Goal: Transaction & Acquisition: Purchase product/service

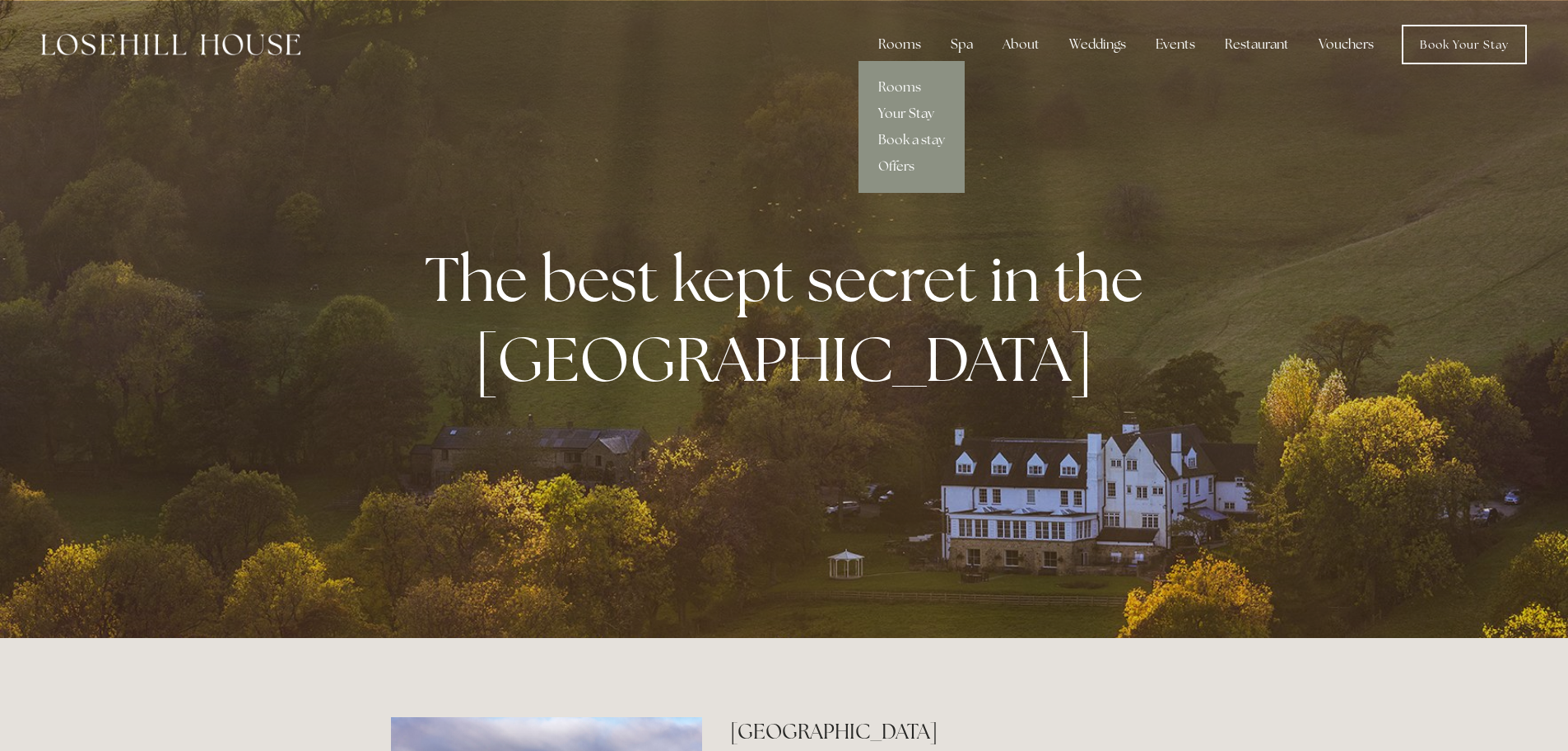
click at [905, 117] on link "Your Stay" at bounding box center [912, 113] width 106 height 27
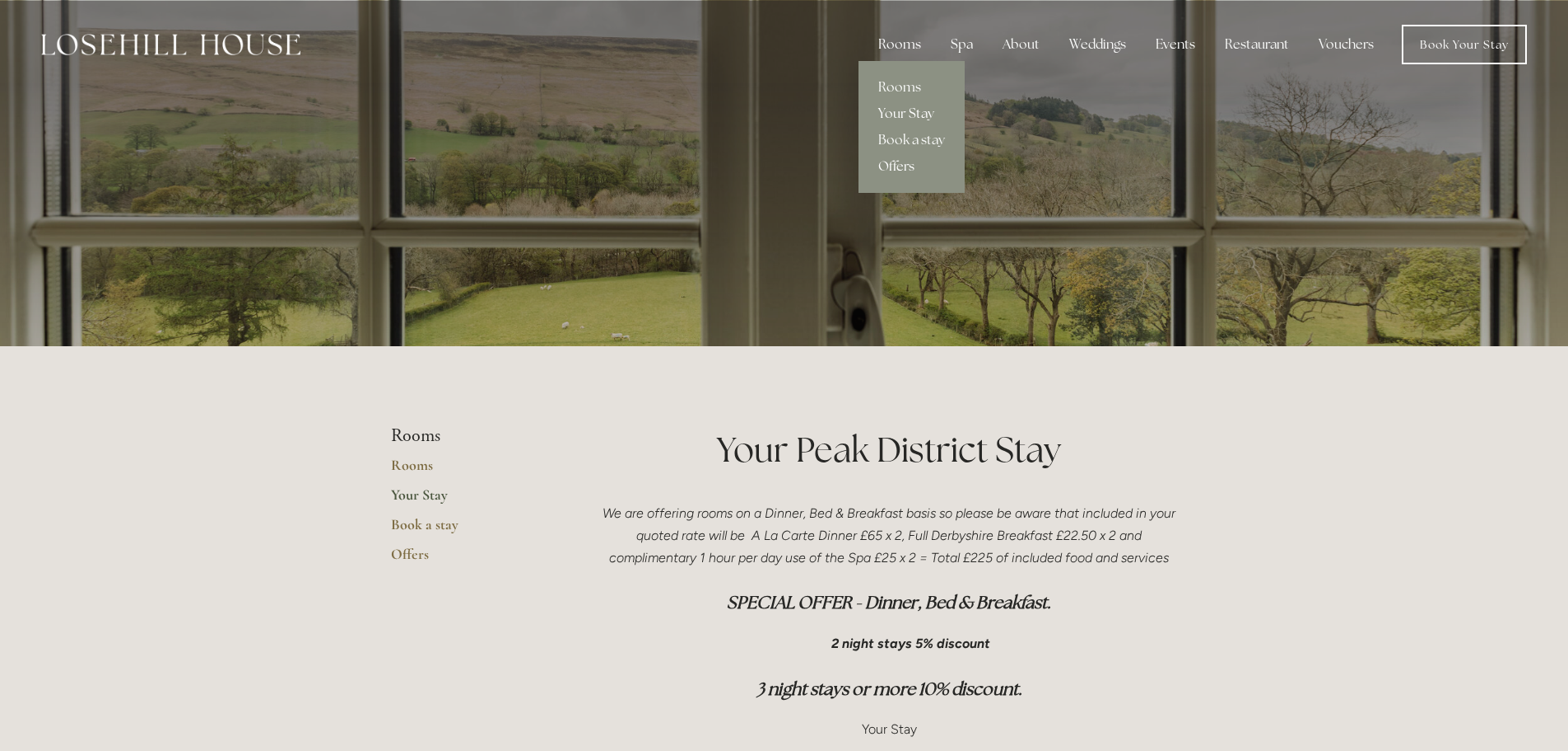
click at [896, 167] on link "Offers" at bounding box center [912, 166] width 106 height 27
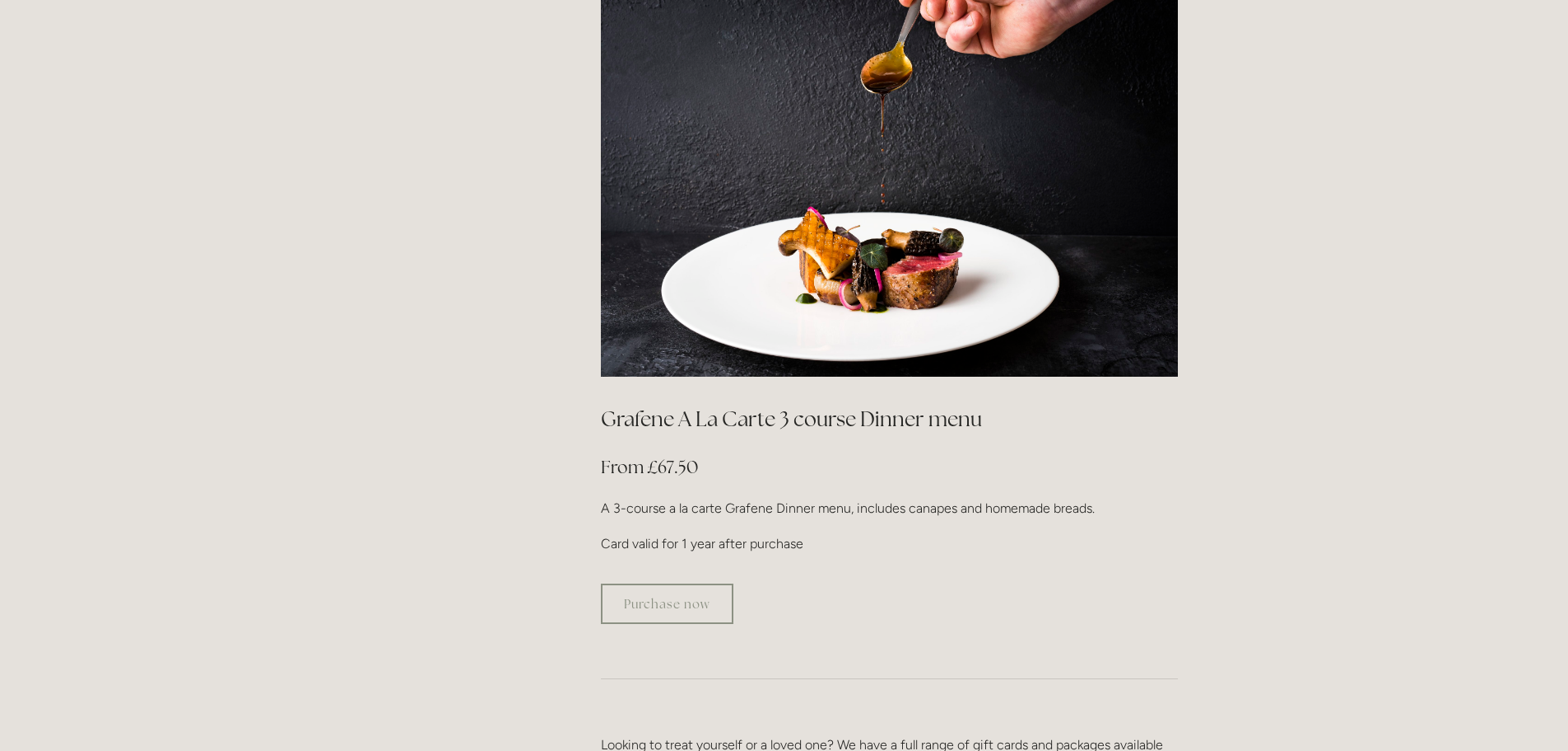
scroll to position [2715, 0]
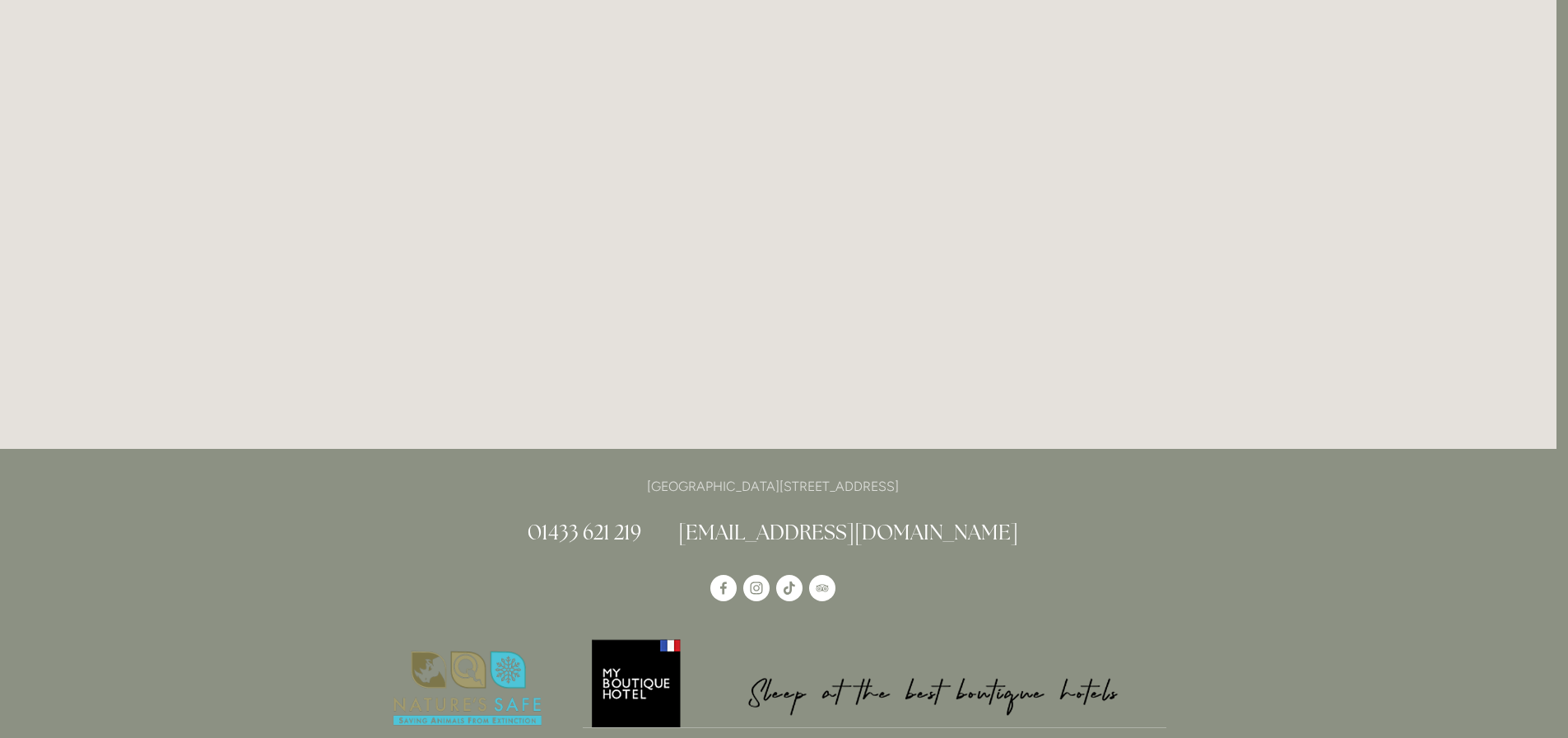
scroll to position [2485, 12]
